Goal: Register for event/course

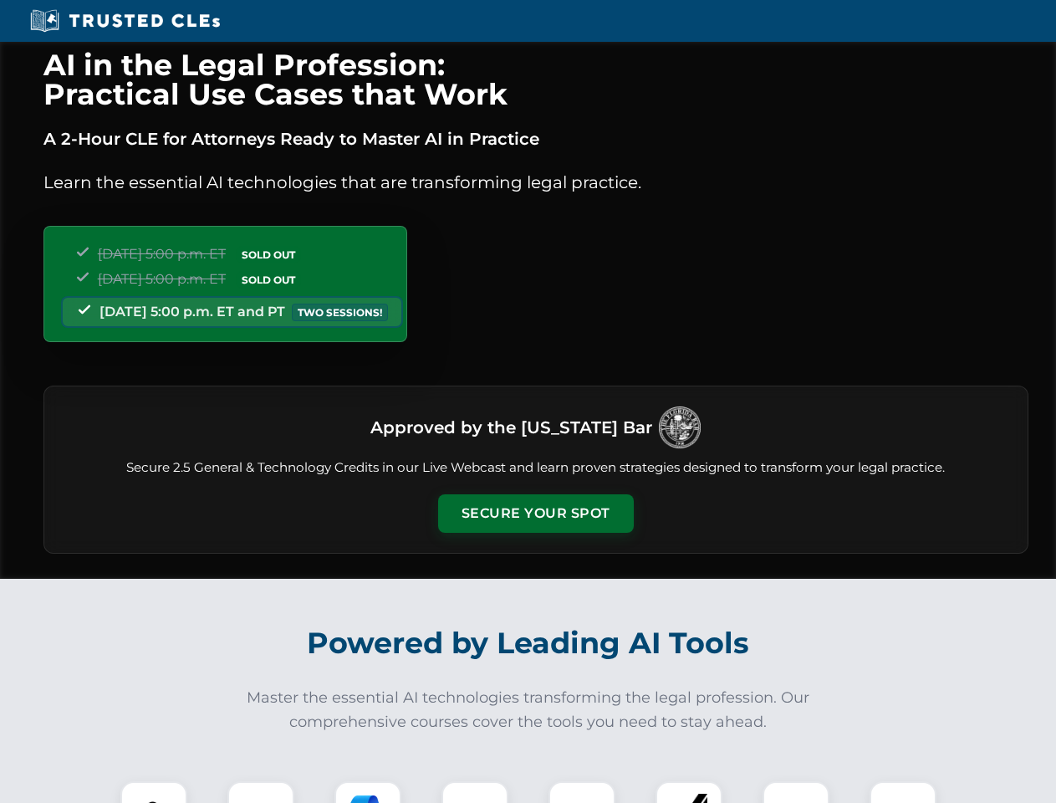
click at [535, 513] on button "Secure Your Spot" at bounding box center [536, 513] width 196 height 38
click at [154, 792] on img at bounding box center [154, 814] width 48 height 48
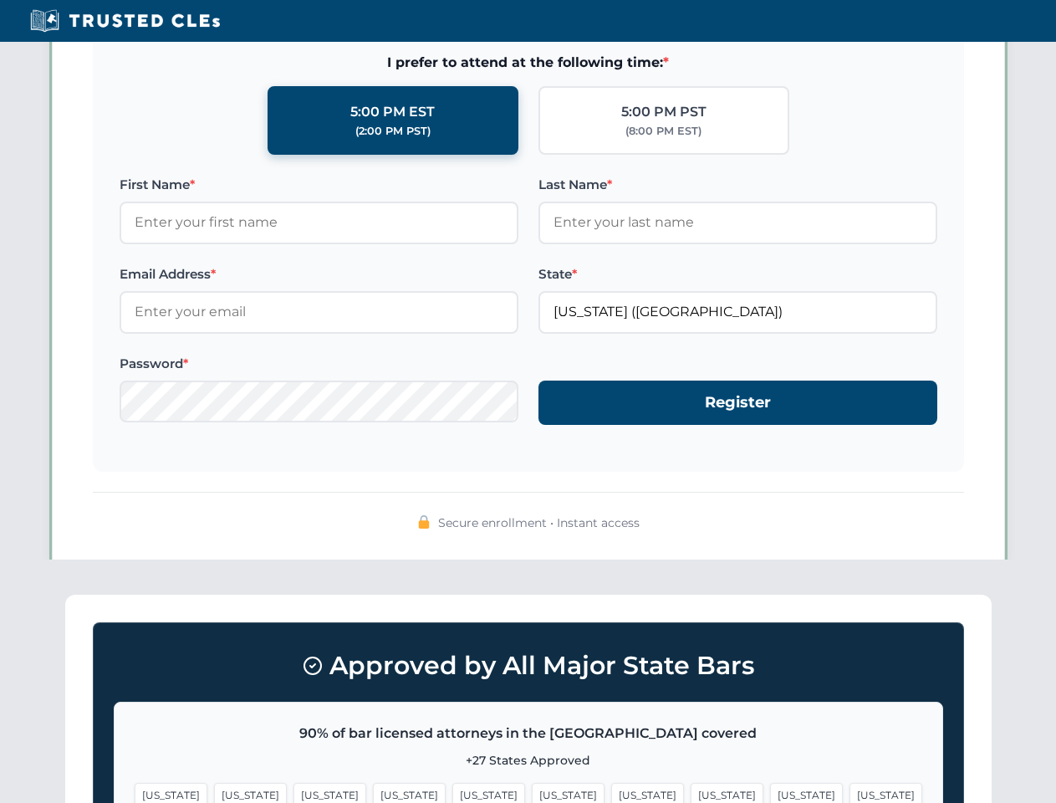
click at [611, 792] on span "[US_STATE]" at bounding box center [647, 794] width 73 height 24
click at [770, 792] on span "[US_STATE]" at bounding box center [806, 794] width 73 height 24
